Goal: Transaction & Acquisition: Purchase product/service

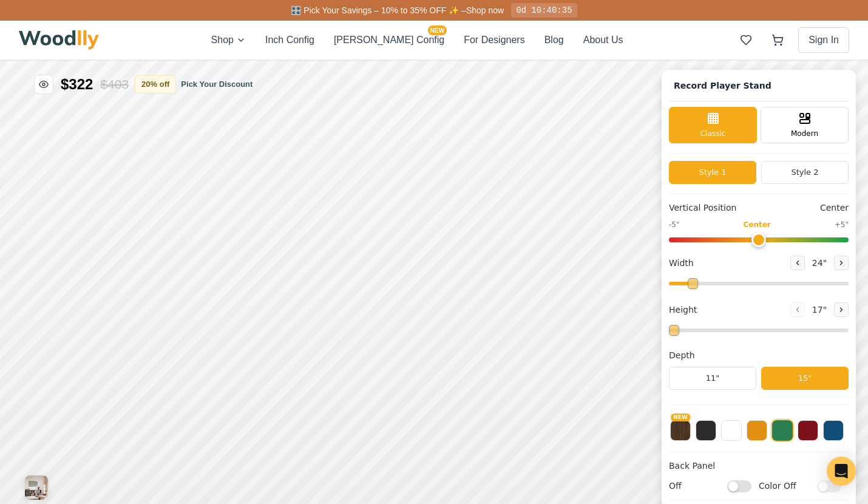
type input "72"
type input "2"
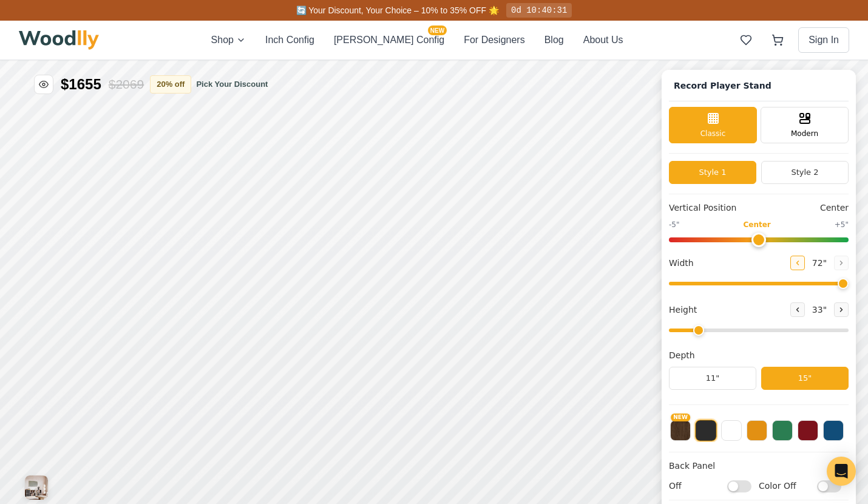
click at [801, 264] on icon at bounding box center [797, 262] width 7 height 7
click at [800, 265] on icon at bounding box center [797, 262] width 7 height 7
click at [801, 265] on icon at bounding box center [797, 262] width 7 height 7
click at [800, 263] on icon at bounding box center [797, 262] width 7 height 7
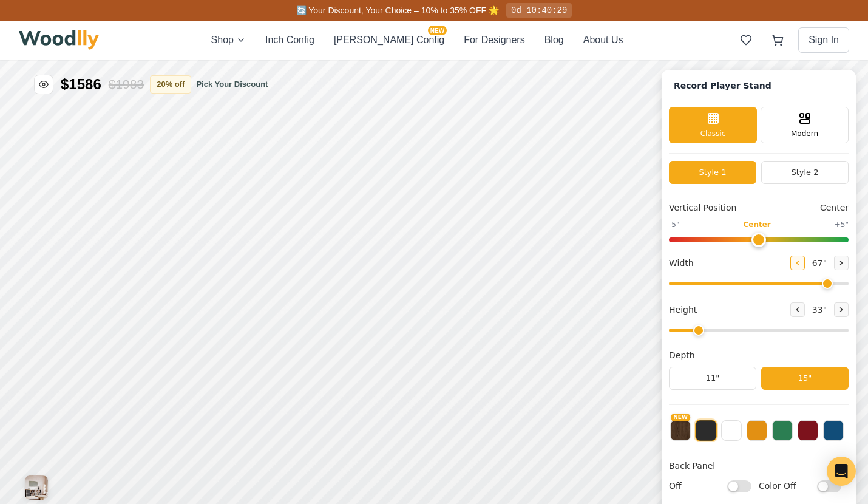
click at [801, 263] on icon at bounding box center [797, 262] width 7 height 7
click at [800, 262] on icon at bounding box center [797, 262] width 7 height 7
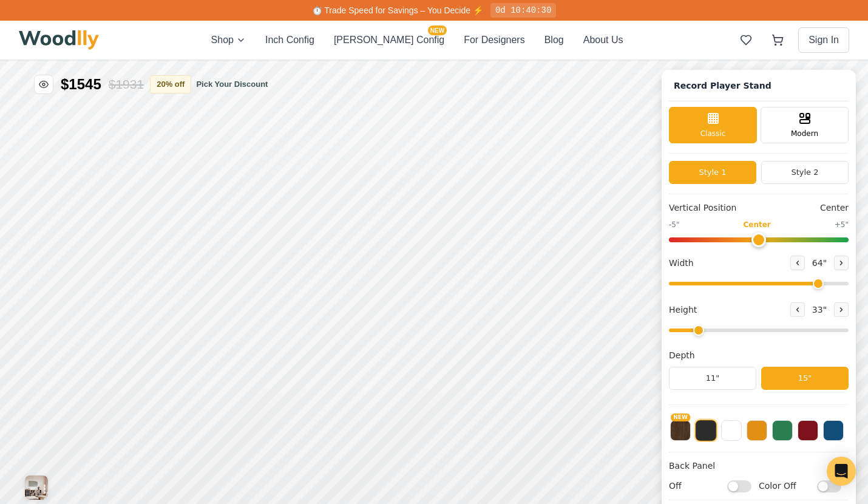
drag, startPoint x: 799, startPoint y: 262, endPoint x: 824, endPoint y: 275, distance: 28.0
click at [800, 263] on icon at bounding box center [797, 262] width 7 height 7
drag, startPoint x: 819, startPoint y: 281, endPoint x: 769, endPoint y: 277, distance: 50.5
click at [767, 282] on input "range" at bounding box center [759, 284] width 180 height 4
click at [771, 282] on input "range" at bounding box center [759, 284] width 180 height 4
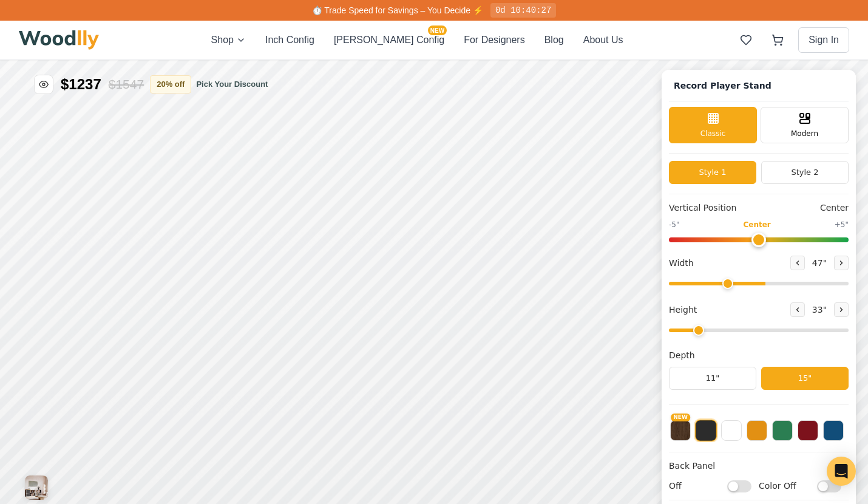
click at [735, 283] on input "range" at bounding box center [759, 284] width 180 height 4
click at [845, 263] on icon at bounding box center [840, 262] width 7 height 7
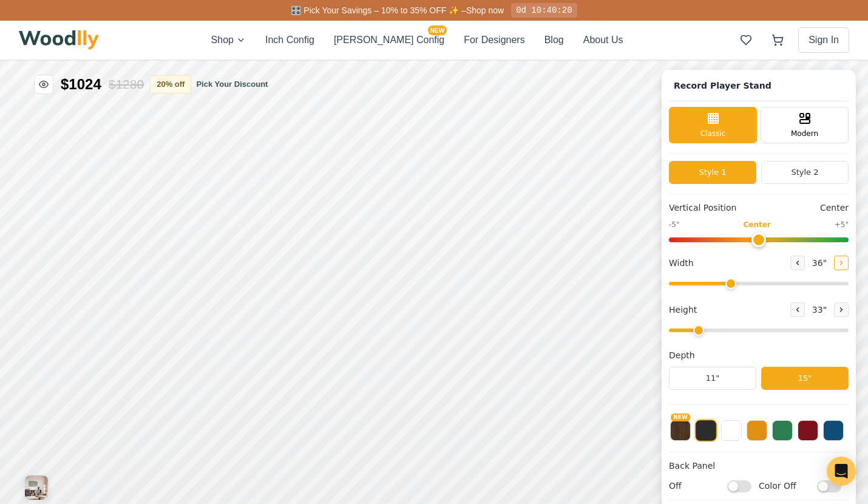
click at [844, 265] on icon at bounding box center [840, 262] width 7 height 7
click at [845, 263] on icon at bounding box center [840, 262] width 7 height 7
click at [845, 262] on icon at bounding box center [840, 262] width 7 height 7
click at [845, 263] on icon at bounding box center [840, 262] width 7 height 7
type input "40"
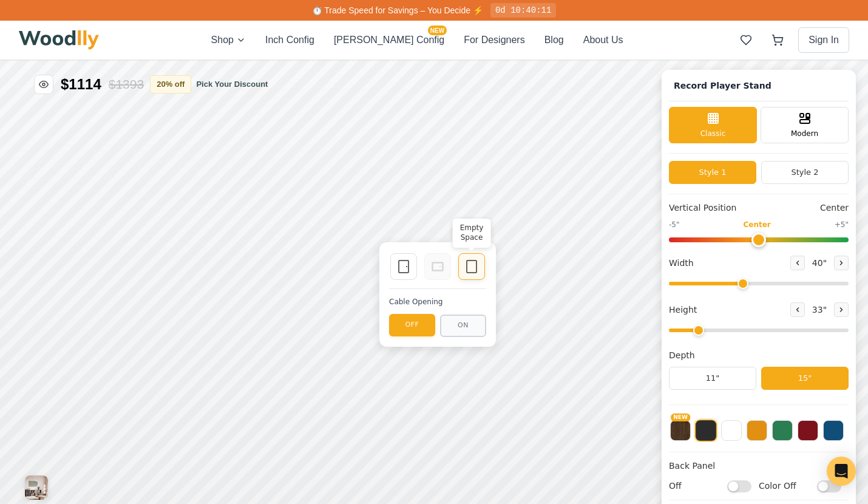
click at [475, 265] on icon at bounding box center [471, 266] width 15 height 15
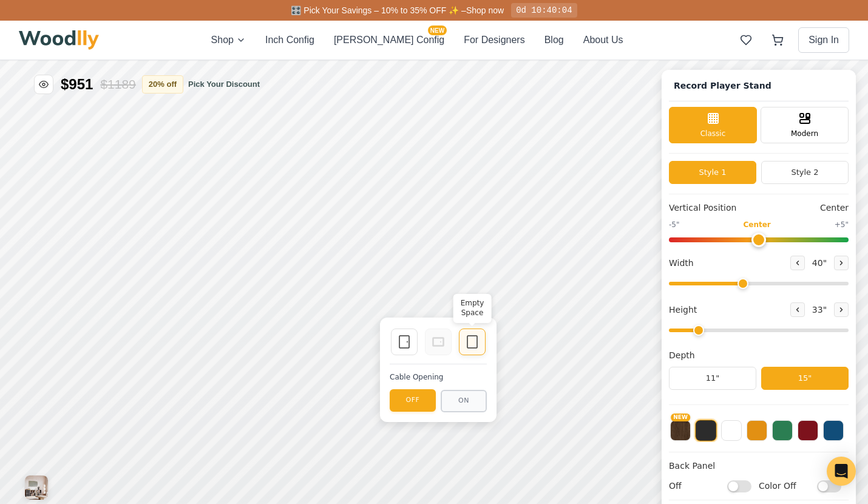
click at [475, 336] on icon at bounding box center [472, 341] width 15 height 15
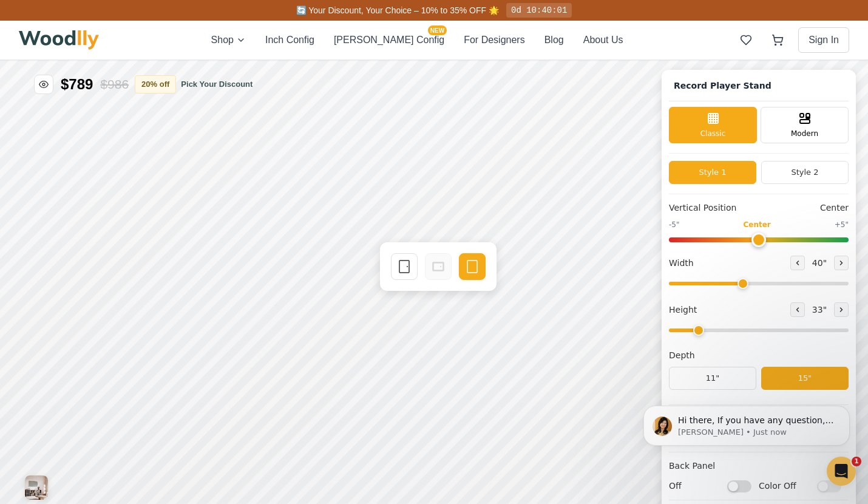
scroll to position [4, 0]
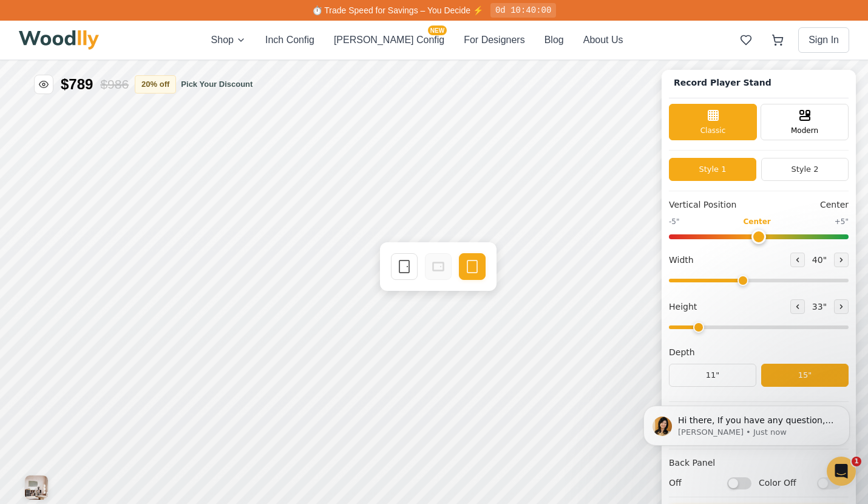
click at [751, 482] on input "Off" at bounding box center [739, 483] width 24 height 12
checkbox input "true"
click at [841, 488] on input "Color Off" at bounding box center [829, 483] width 24 height 12
checkbox input "true"
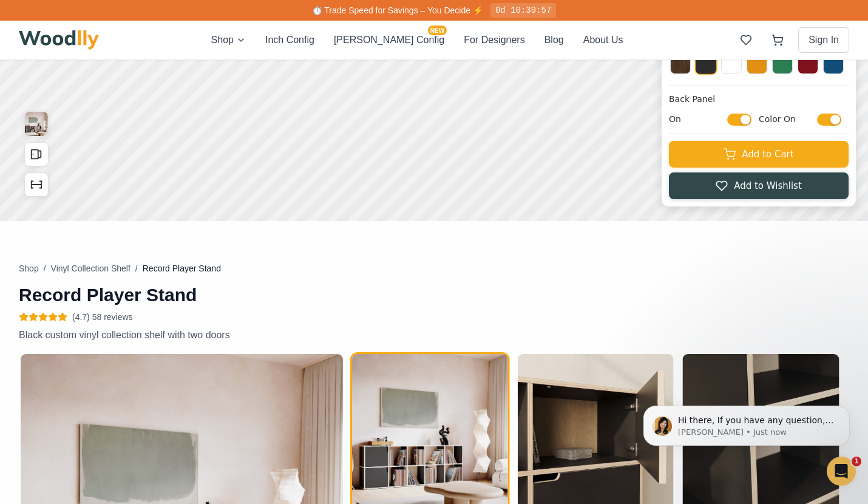
scroll to position [140, 0]
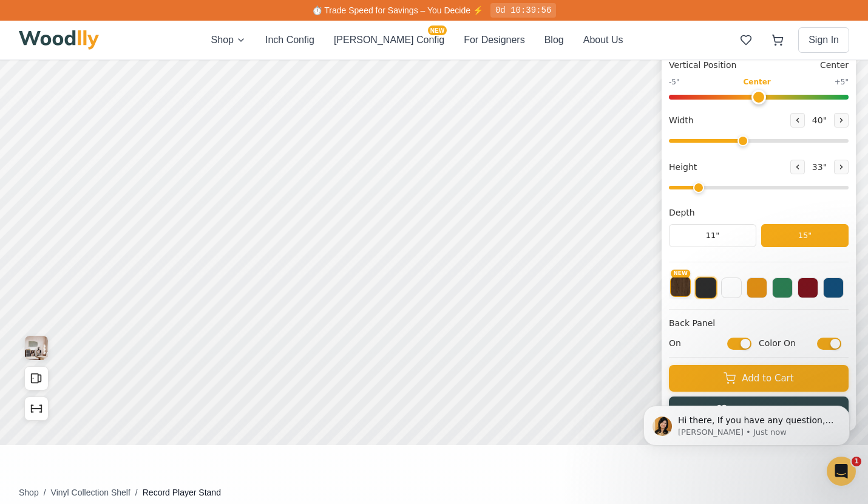
click at [691, 288] on button "NEW" at bounding box center [680, 286] width 21 height 21
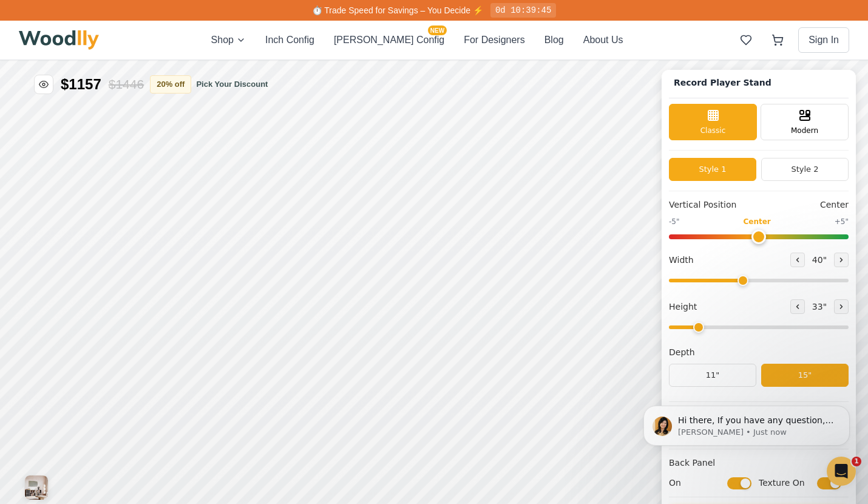
scroll to position [29, 0]
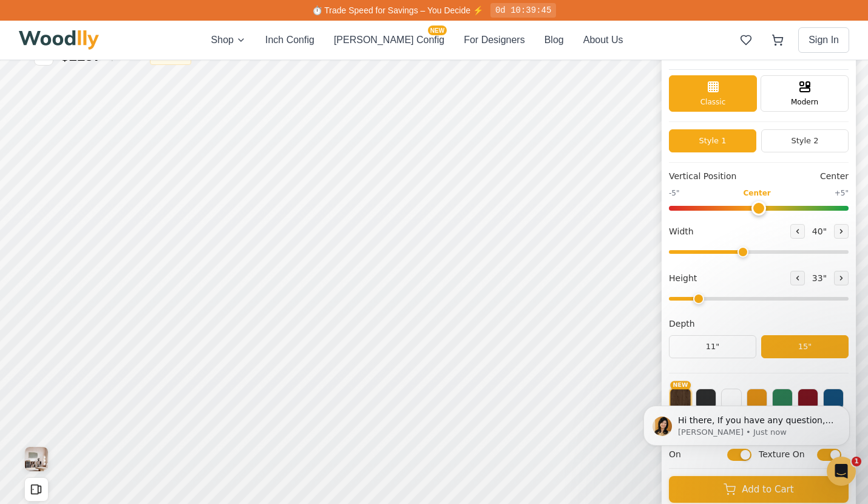
drag, startPoint x: 873, startPoint y: 101, endPoint x: 864, endPoint y: 118, distance: 19.3
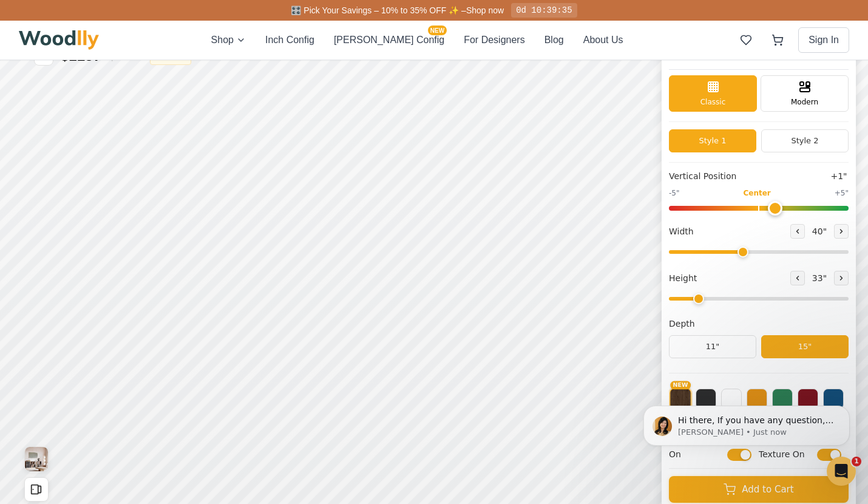
type input "0"
click at [768, 206] on input "range" at bounding box center [759, 208] width 180 height 5
click at [845, 231] on icon at bounding box center [840, 231] width 7 height 7
click at [845, 230] on icon at bounding box center [840, 231] width 7 height 7
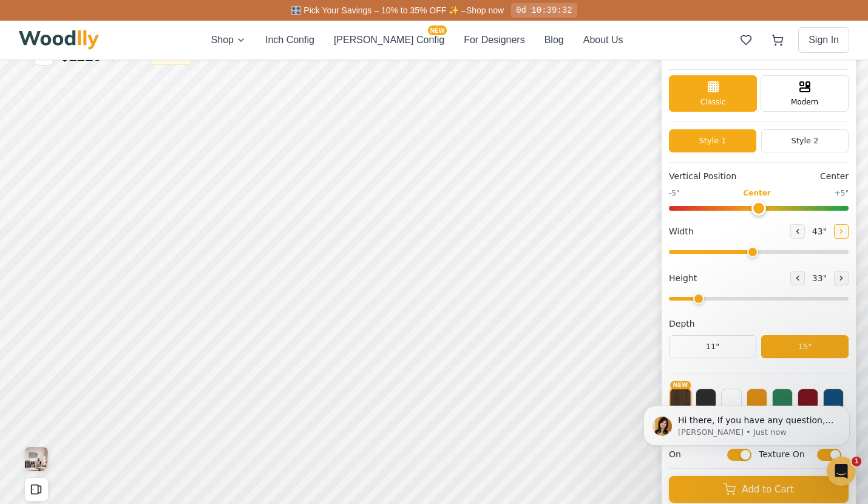
click at [842, 229] on icon at bounding box center [841, 231] width 2 height 4
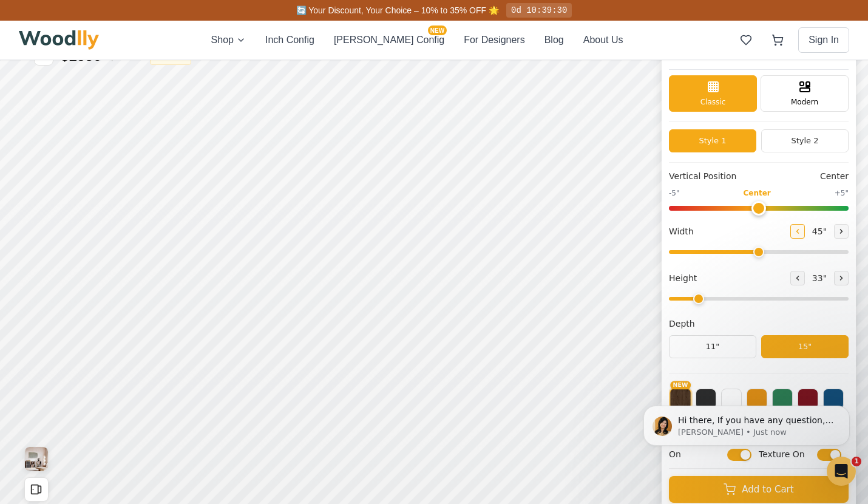
click at [801, 229] on icon at bounding box center [797, 231] width 7 height 7
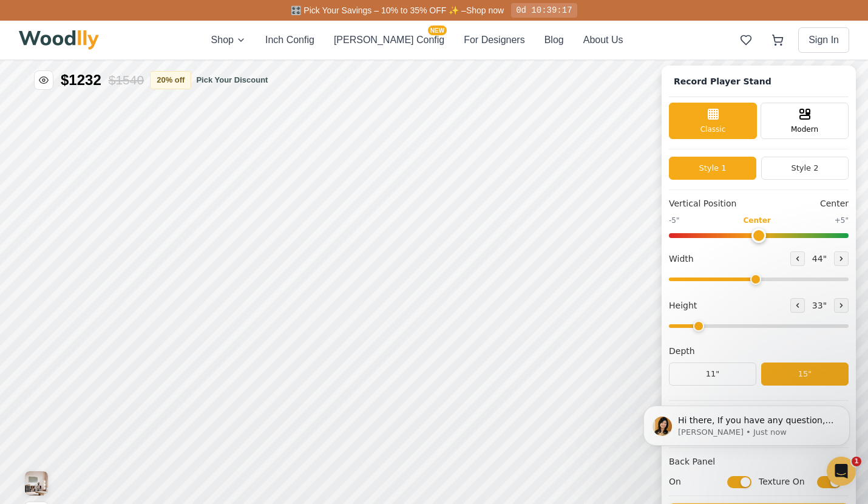
scroll to position [0, 0]
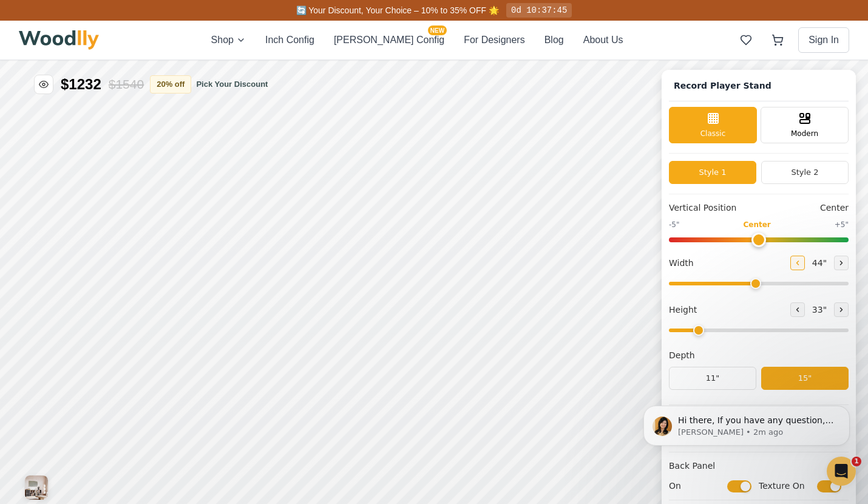
click at [801, 262] on icon at bounding box center [797, 262] width 7 height 7
click at [799, 263] on icon at bounding box center [798, 263] width 2 height 4
click at [801, 262] on icon at bounding box center [797, 262] width 7 height 7
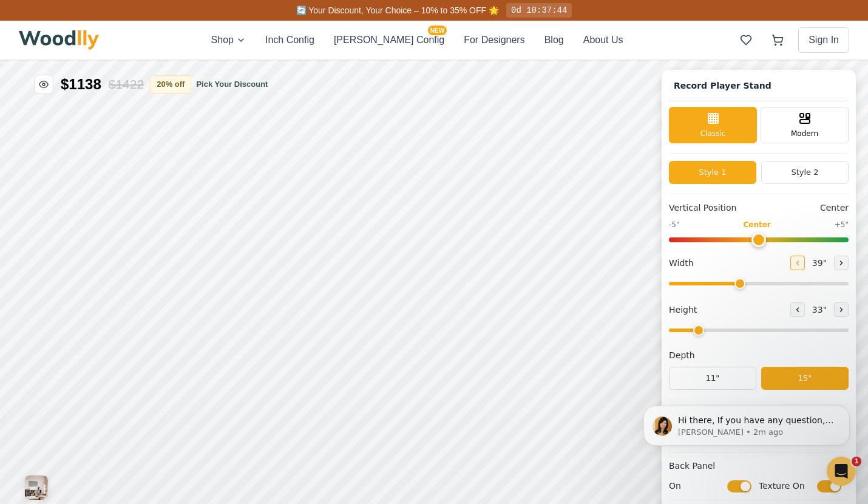
click at [801, 262] on icon at bounding box center [797, 262] width 7 height 7
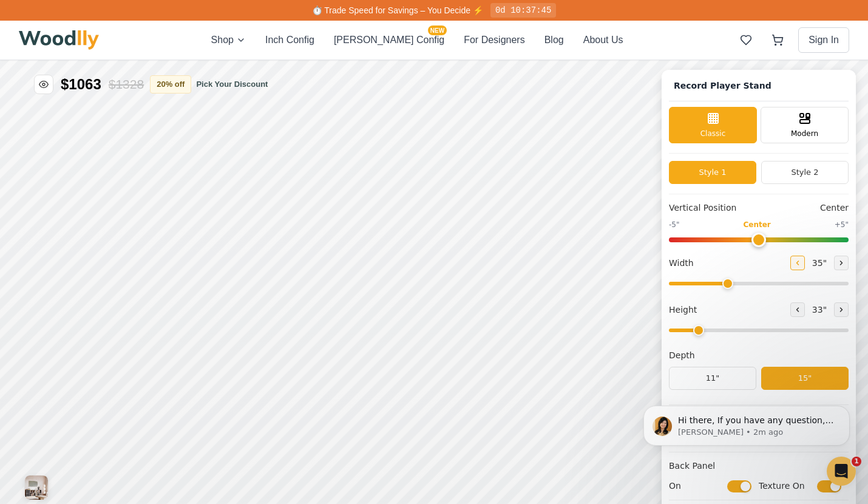
click at [805, 262] on button at bounding box center [797, 262] width 15 height 15
click at [805, 261] on button at bounding box center [797, 262] width 15 height 15
type input "32"
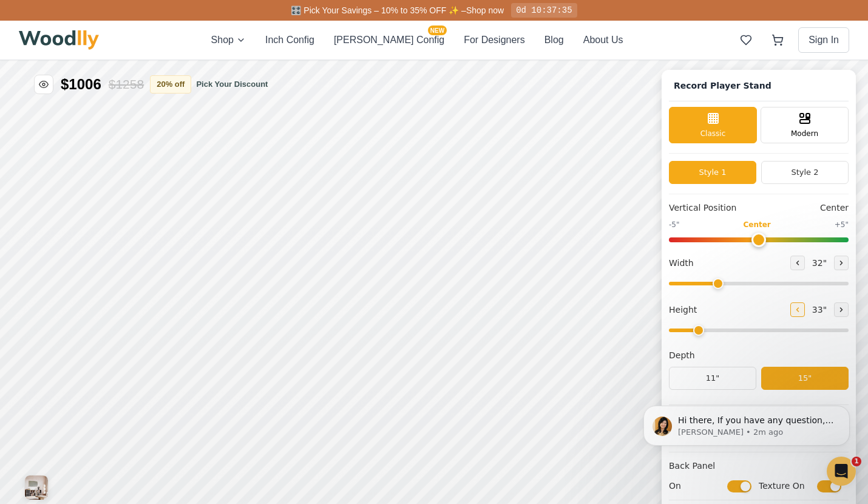
click at [801, 311] on icon at bounding box center [797, 309] width 7 height 7
click at [842, 310] on button at bounding box center [841, 309] width 15 height 15
type input "2"
click at [845, 264] on icon at bounding box center [840, 262] width 7 height 7
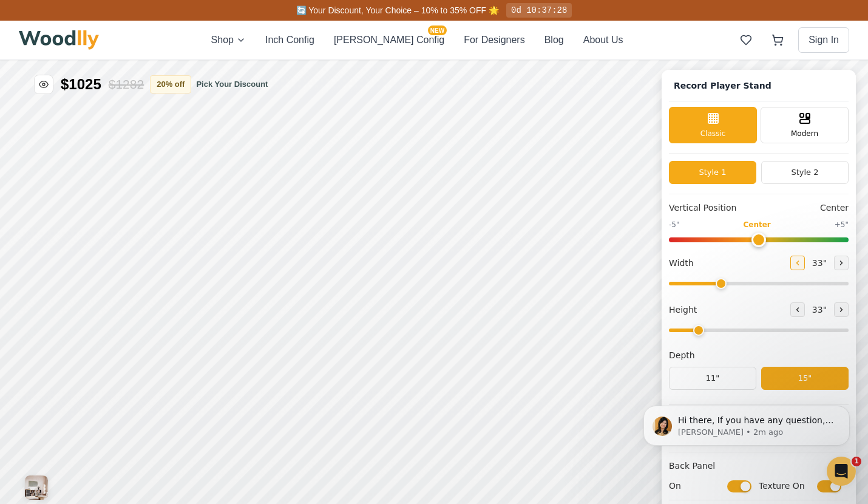
click at [801, 265] on icon at bounding box center [797, 262] width 7 height 7
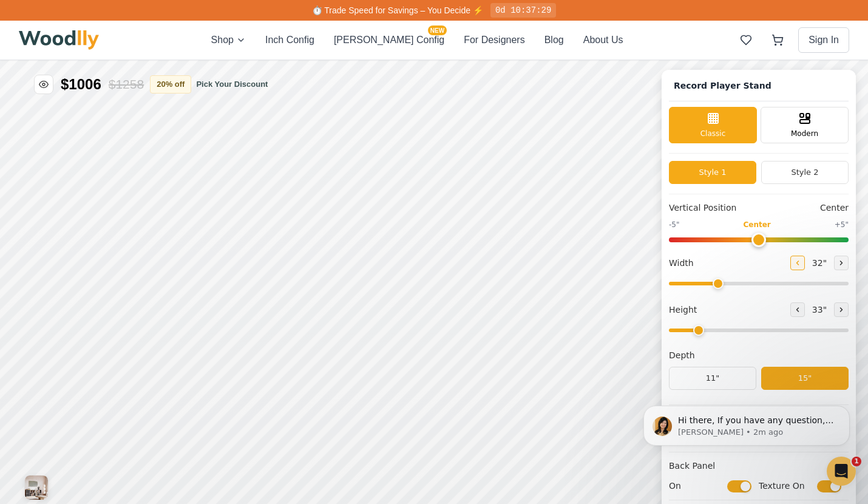
click at [801, 265] on icon at bounding box center [797, 262] width 7 height 7
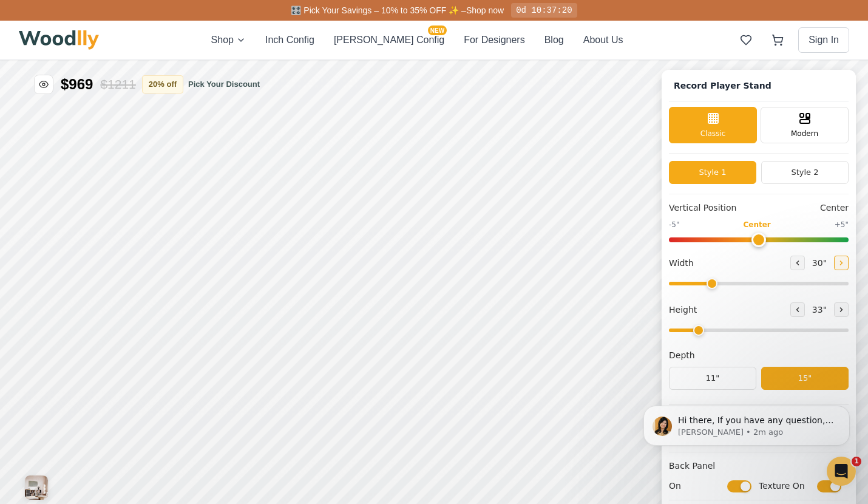
click at [845, 264] on icon at bounding box center [840, 262] width 7 height 7
type input "32"
